Goal: Transaction & Acquisition: Purchase product/service

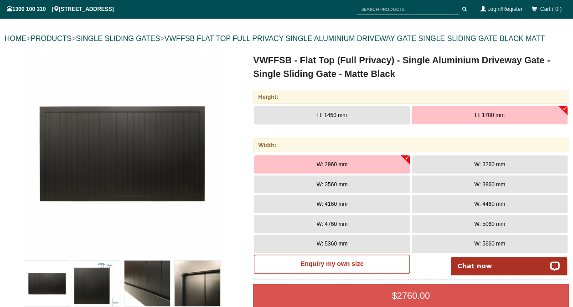
click at [362, 117] on button "H: 1450 mm" at bounding box center [332, 115] width 156 height 18
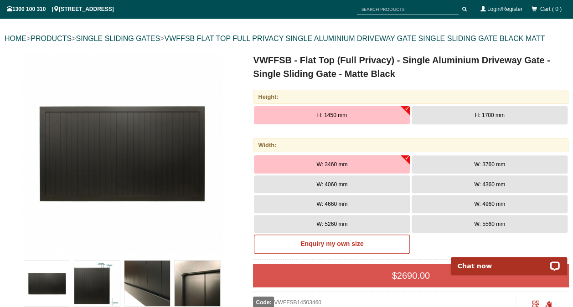
click at [457, 113] on button "H: 1700 mm" at bounding box center [490, 115] width 156 height 18
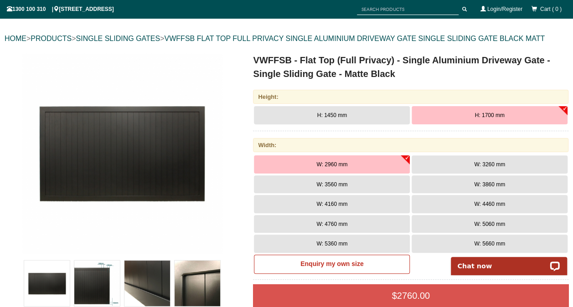
click at [354, 197] on button "W: 4160 mm" at bounding box center [332, 204] width 156 height 18
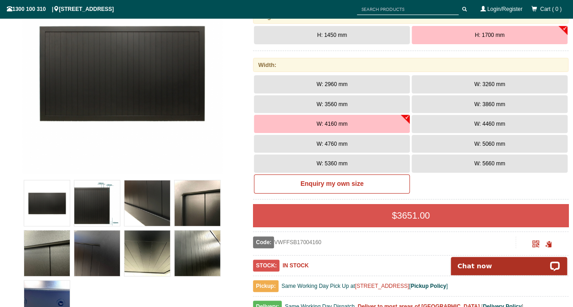
scroll to position [182, 0]
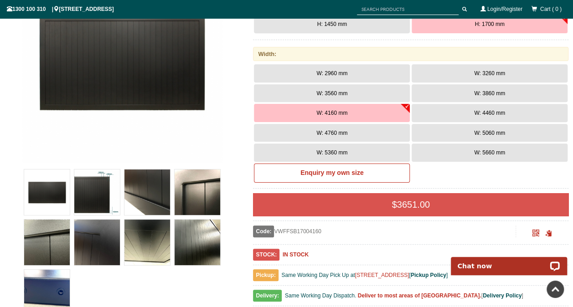
click at [85, 198] on img at bounding box center [97, 193] width 46 height 46
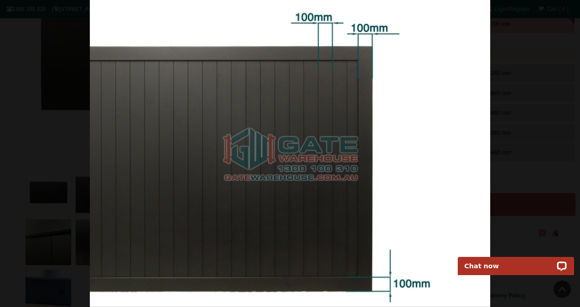
click at [14, 202] on div at bounding box center [290, 153] width 580 height 307
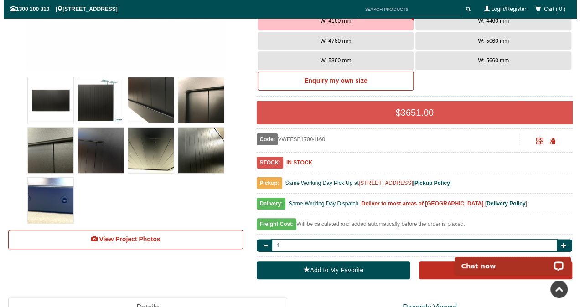
scroll to position [273, 0]
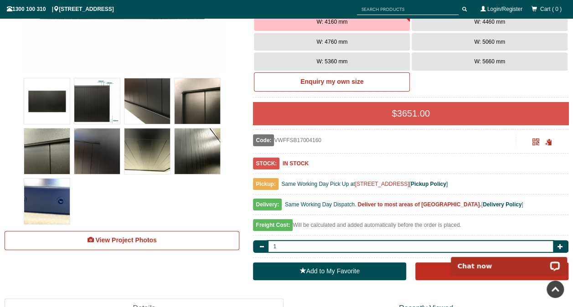
click at [138, 146] on img at bounding box center [147, 152] width 46 height 46
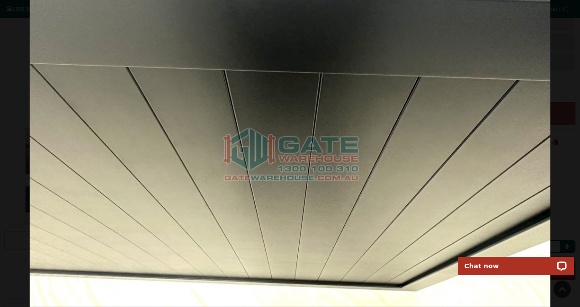
click at [128, 180] on img at bounding box center [290, 153] width 521 height 307
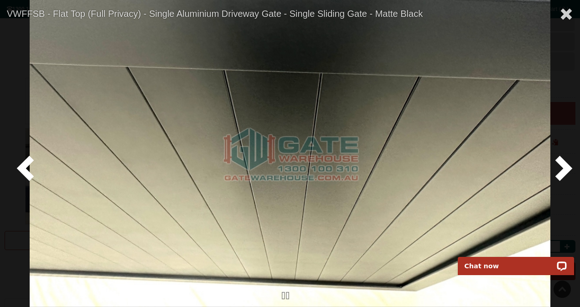
click at [564, 160] on span at bounding box center [561, 167] width 27 height 27
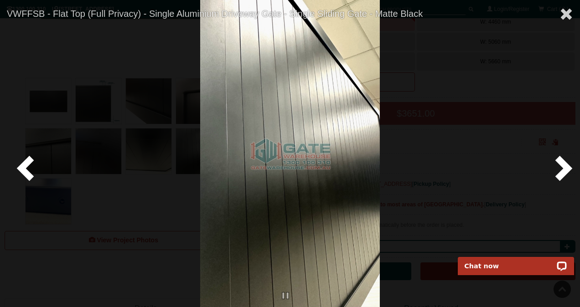
click at [564, 160] on span at bounding box center [561, 167] width 27 height 27
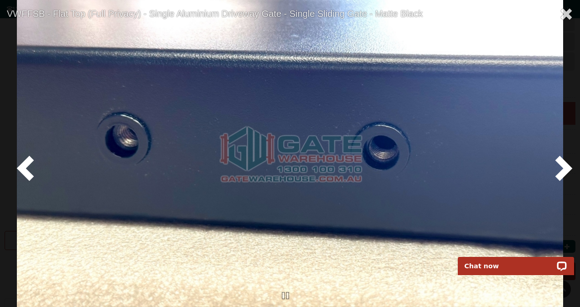
click at [564, 160] on span at bounding box center [561, 167] width 27 height 27
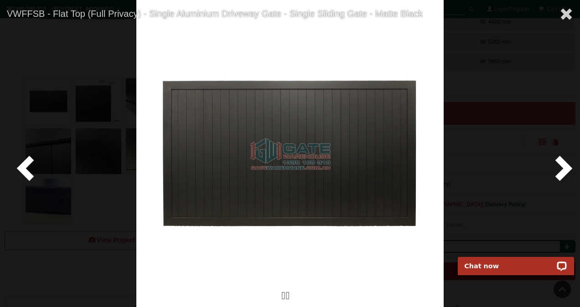
click at [564, 160] on span at bounding box center [561, 167] width 27 height 27
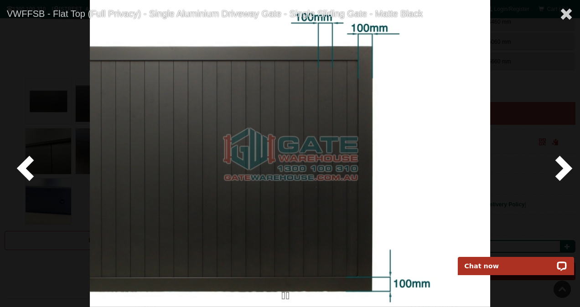
click at [564, 160] on span at bounding box center [561, 167] width 27 height 27
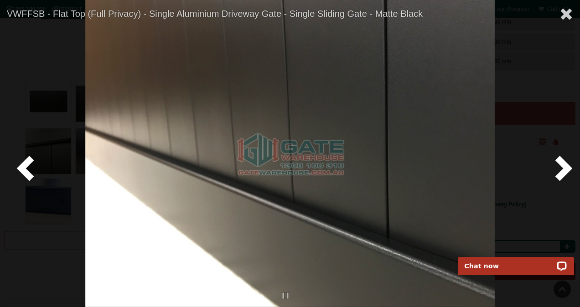
click at [564, 160] on span at bounding box center [561, 167] width 27 height 27
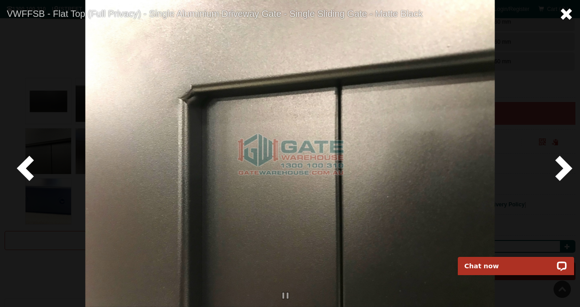
click at [565, 18] on span at bounding box center [566, 14] width 14 height 14
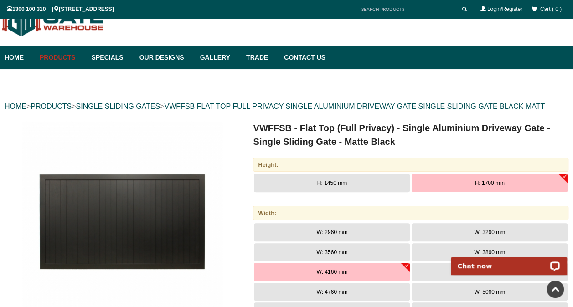
scroll to position [0, 0]
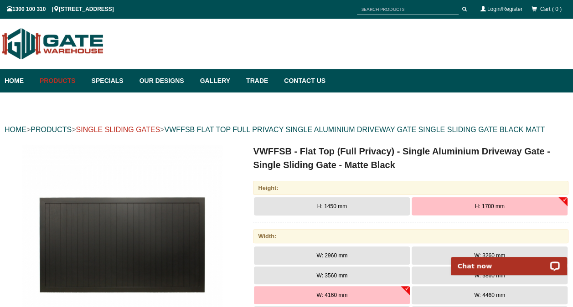
click at [112, 126] on link "SINGLE SLIDING GATES" at bounding box center [118, 130] width 84 height 8
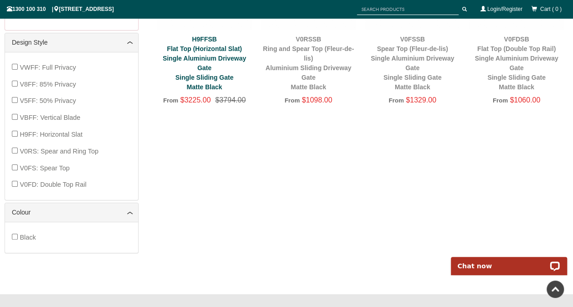
scroll to position [342, 0]
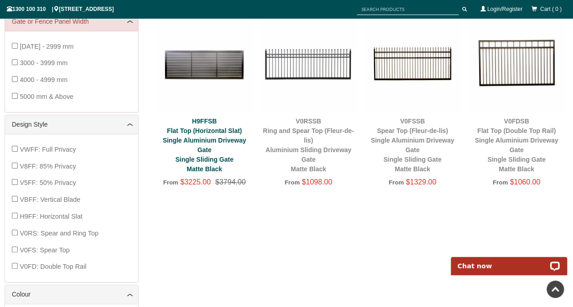
click at [209, 129] on link "H9FFSB Flat Top (Horizontal Slat) Single Aluminium Driveway Gate Single Sliding…" at bounding box center [204, 145] width 83 height 55
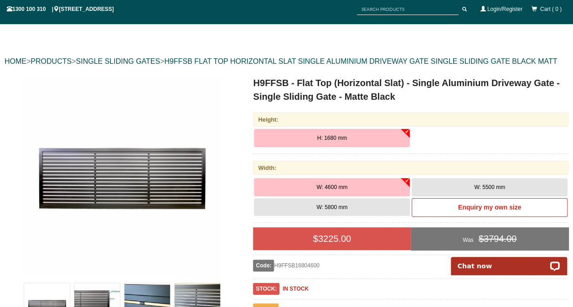
click at [338, 141] on span "H: 1680 mm" at bounding box center [332, 138] width 30 height 6
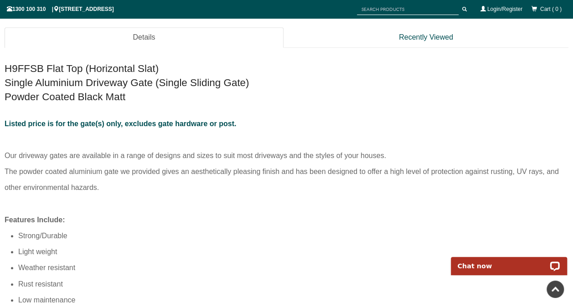
scroll to position [433, 0]
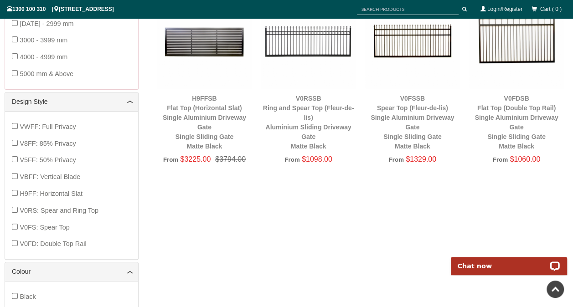
scroll to position [319, 0]
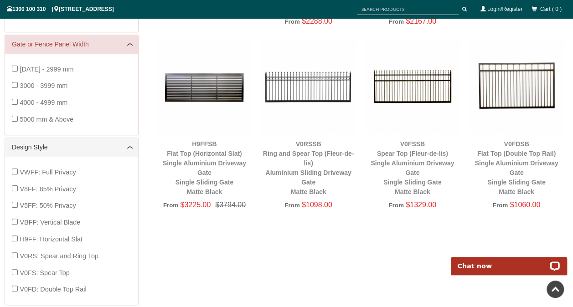
click at [412, 149] on div "V0FSSB Spear Top (Fleur-de-lis) Single Aluminium Driveway Gate Single Sliding G…" at bounding box center [412, 167] width 95 height 57
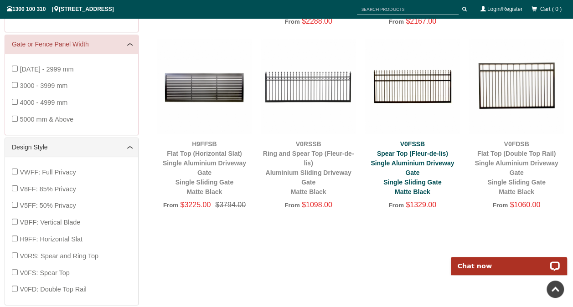
click at [404, 160] on link "V0FSSB Spear Top (Fleur-de-lis) Single Aluminium Driveway Gate Single Sliding G…" at bounding box center [412, 167] width 83 height 55
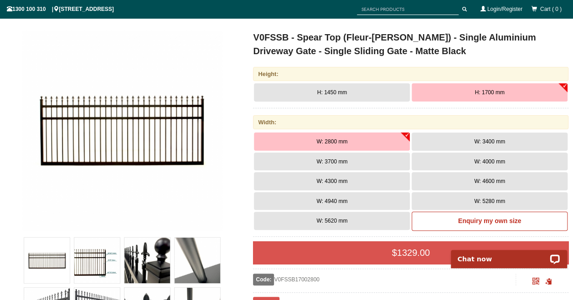
click at [472, 143] on button "W: 3400 mm" at bounding box center [490, 142] width 156 height 18
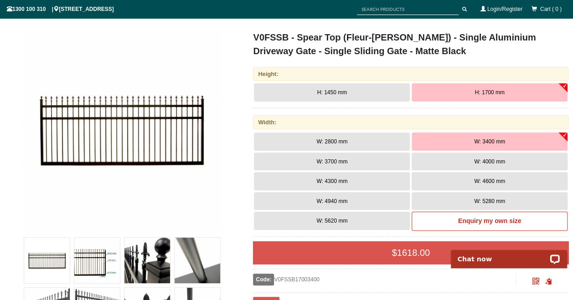
click at [441, 164] on button "W: 4000 mm" at bounding box center [490, 162] width 156 height 18
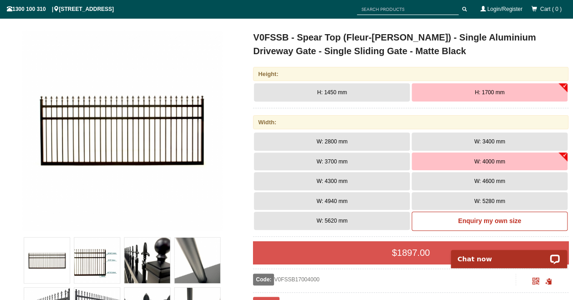
scroll to position [160, 0]
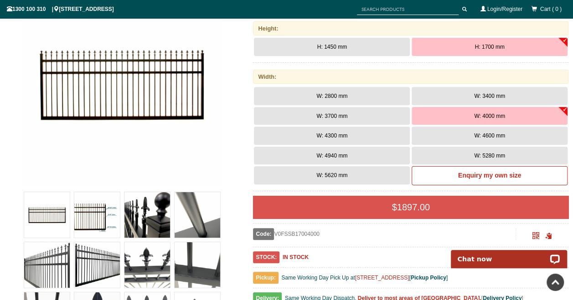
click at [97, 217] on img at bounding box center [97, 215] width 46 height 46
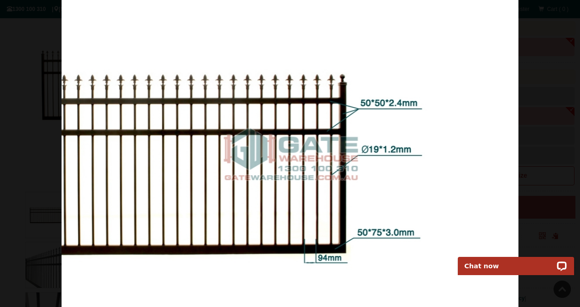
click at [246, 211] on img at bounding box center [290, 153] width 456 height 307
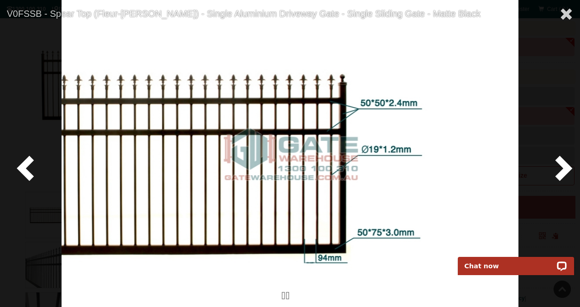
click at [563, 167] on span at bounding box center [561, 167] width 27 height 27
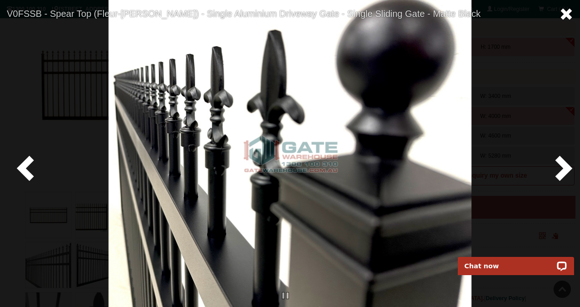
click at [562, 13] on span at bounding box center [566, 14] width 14 height 14
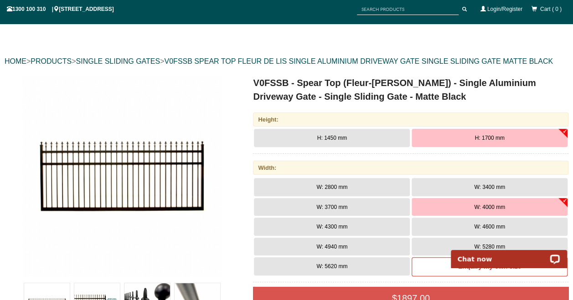
scroll to position [0, 0]
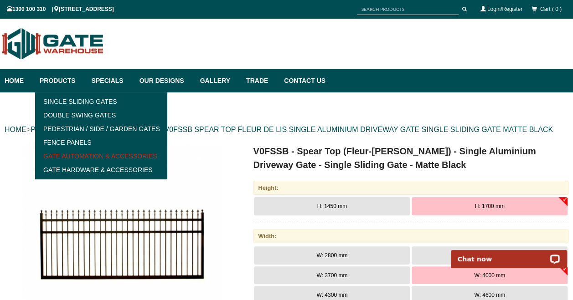
click at [103, 155] on link "Gate Automation & Accessories" at bounding box center [101, 157] width 126 height 14
